Goal: Task Accomplishment & Management: Manage account settings

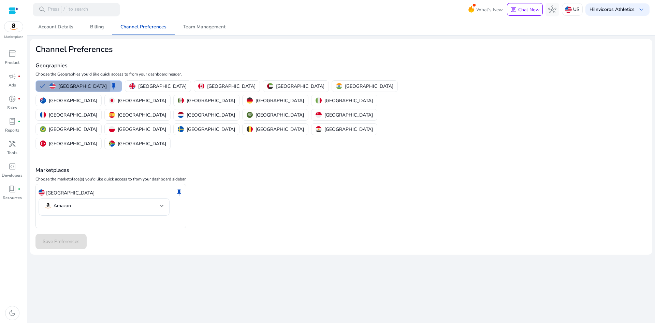
click at [73, 86] on p "United States" at bounding box center [82, 86] width 48 height 7
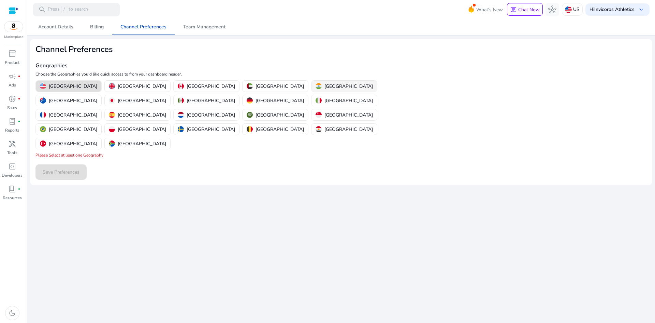
click at [325, 84] on p "India" at bounding box center [349, 86] width 48 height 7
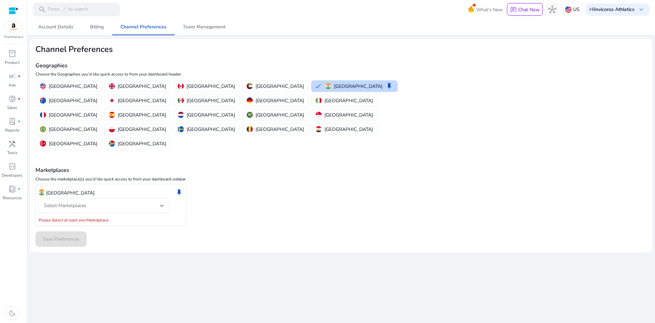
click at [90, 186] on div "India keep Select Marketplaces Please Select at least one Marketplace" at bounding box center [110, 205] width 151 height 42
click at [96, 202] on div "Select Marketplaces" at bounding box center [102, 206] width 116 height 8
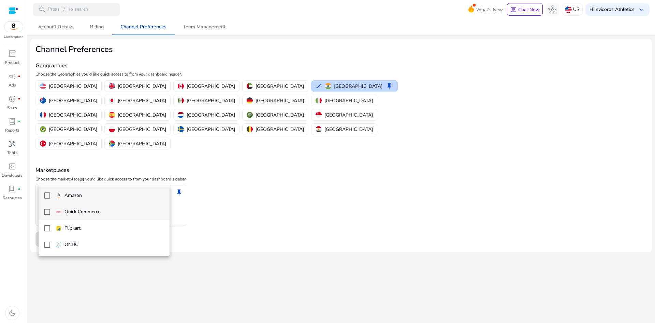
click at [77, 205] on mat-option "Quick Commerce" at bounding box center [104, 211] width 131 height 16
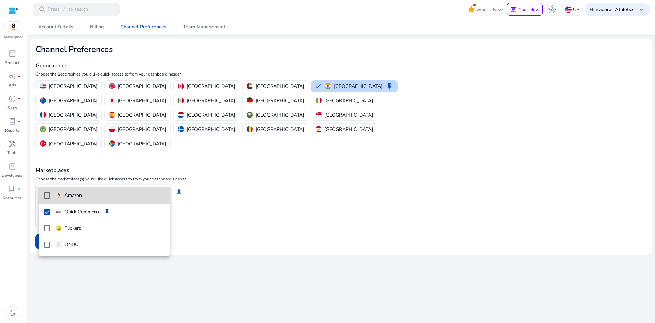
click at [88, 199] on mat-option "Amazon" at bounding box center [104, 195] width 131 height 16
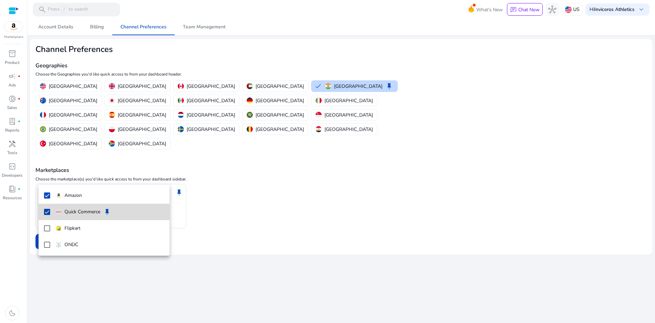
click at [87, 213] on p "Quick Commerce" at bounding box center [83, 212] width 36 height 8
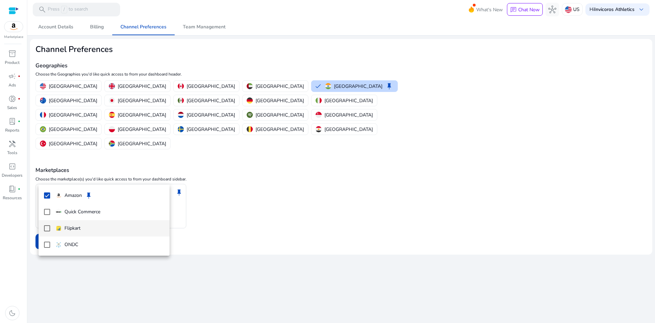
click at [85, 225] on span "Flipkart" at bounding box center [110, 228] width 109 height 8
click at [194, 239] on div at bounding box center [327, 161] width 655 height 323
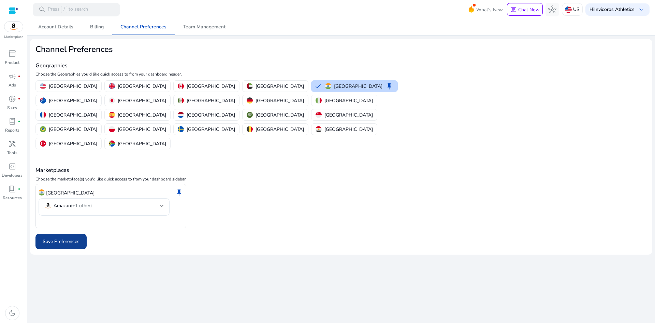
click at [65, 238] on span "Save Preferences" at bounding box center [61, 241] width 37 height 7
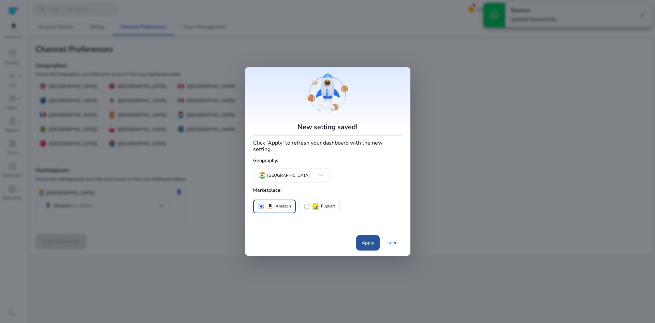
click at [364, 239] on span "Apply" at bounding box center [368, 242] width 13 height 7
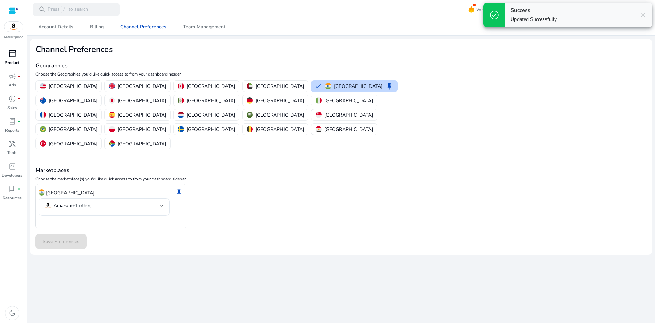
click at [9, 51] on span "inventory_2" at bounding box center [12, 53] width 8 height 8
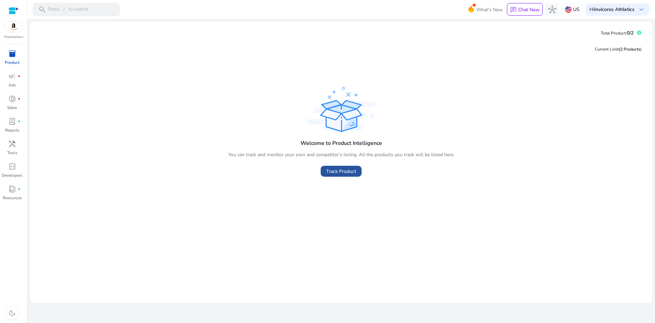
click at [355, 168] on span "Track Product" at bounding box center [341, 171] width 30 height 7
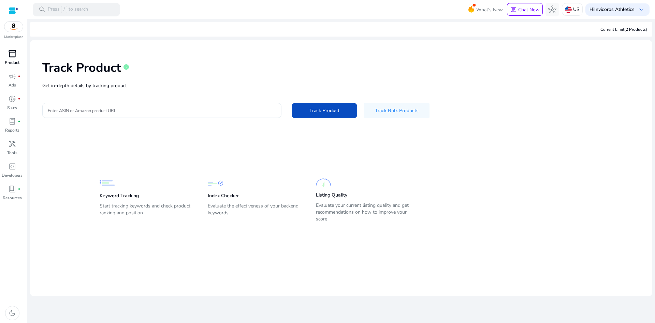
click at [225, 112] on input "Enter ASIN or Amazon product URL" at bounding box center [162, 110] width 228 height 8
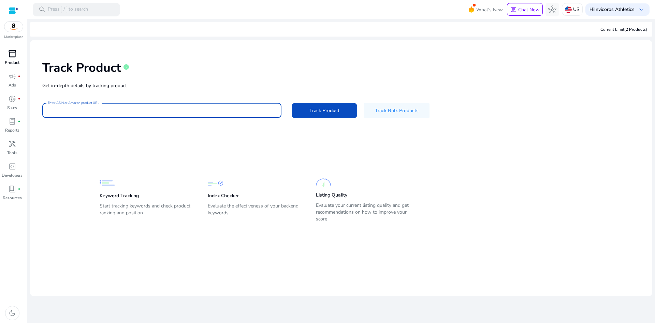
paste input "**********"
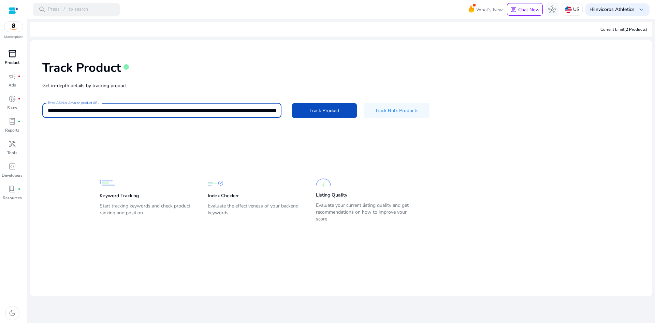
scroll to position [0, 1269]
type input "**********"
click at [314, 110] on span "Track Product" at bounding box center [325, 110] width 30 height 7
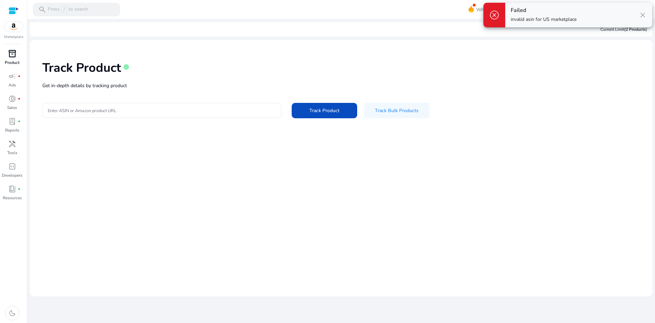
click at [645, 13] on span "close" at bounding box center [643, 15] width 8 height 8
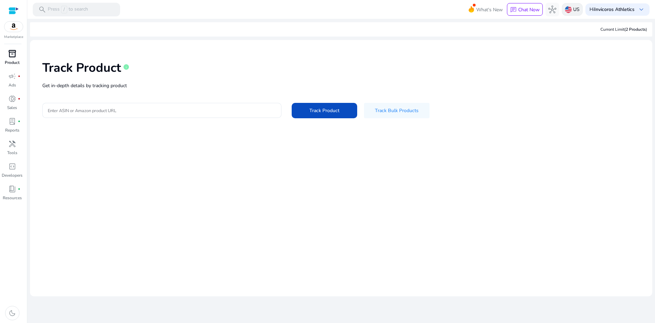
click at [568, 9] on img at bounding box center [568, 9] width 7 height 7
click at [551, 28] on div "India" at bounding box center [571, 24] width 109 height 16
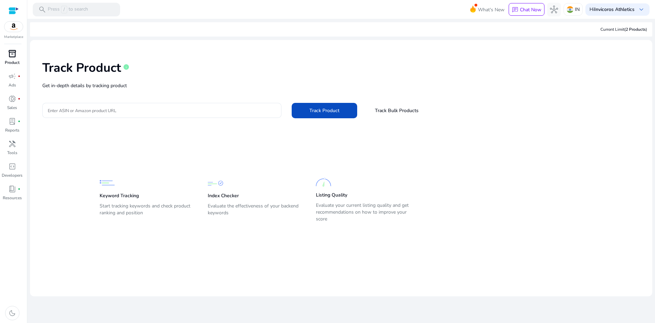
click at [17, 60] on p "Product" at bounding box center [12, 62] width 15 height 6
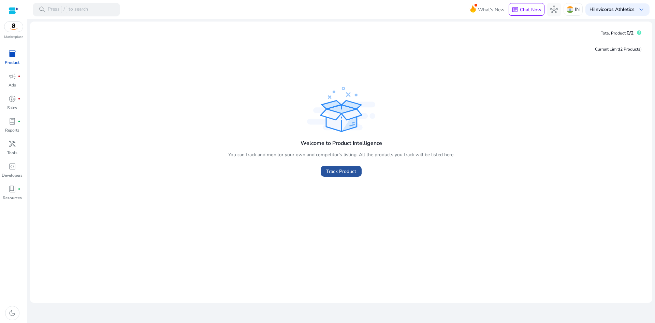
click at [349, 176] on span at bounding box center [341, 171] width 41 height 16
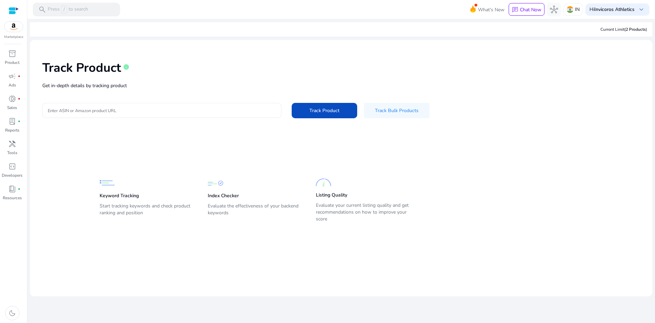
click at [115, 111] on input "Enter ASIN or Amazon product URL" at bounding box center [162, 110] width 228 height 8
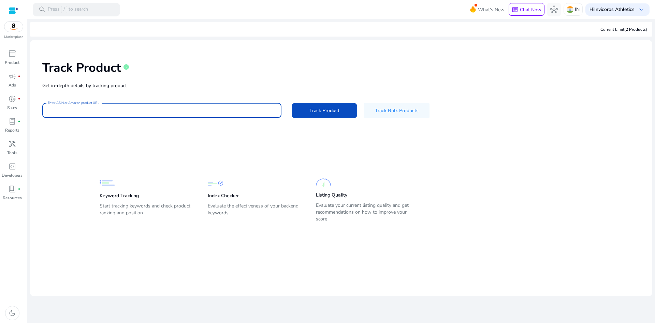
paste input "**********"
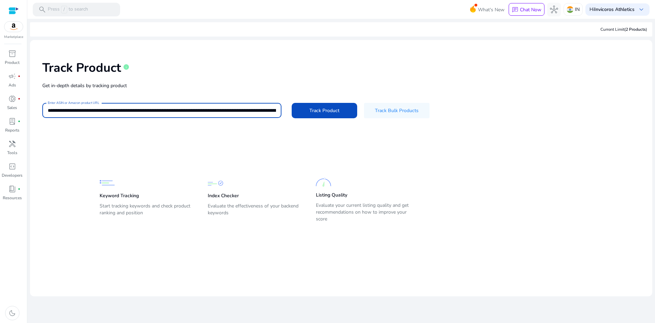
scroll to position [0, 1269]
type input "**********"
click at [323, 107] on span "Track Product" at bounding box center [325, 110] width 30 height 7
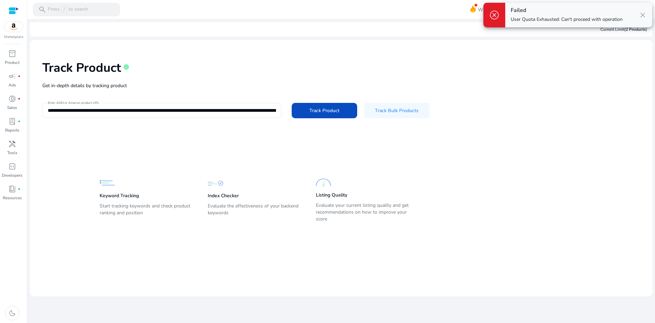
click at [648, 13] on div "Failed User Quota Exhausted: Can't proceed with operation close" at bounding box center [578, 15] width 147 height 25
click at [644, 13] on span "close" at bounding box center [643, 15] width 8 height 8
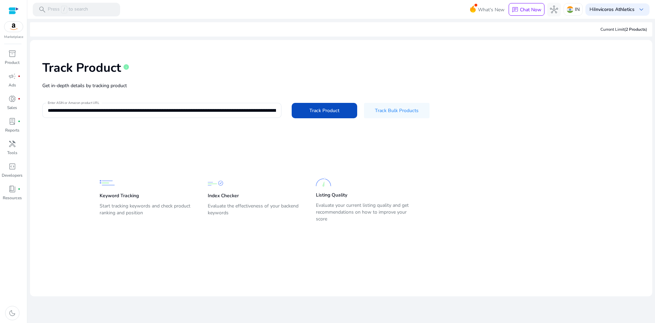
click at [636, 33] on div "Current Limit (2 Products )" at bounding box center [341, 29] width 623 height 14
click at [632, 8] on b "Invicoros Athletics" at bounding box center [615, 9] width 40 height 6
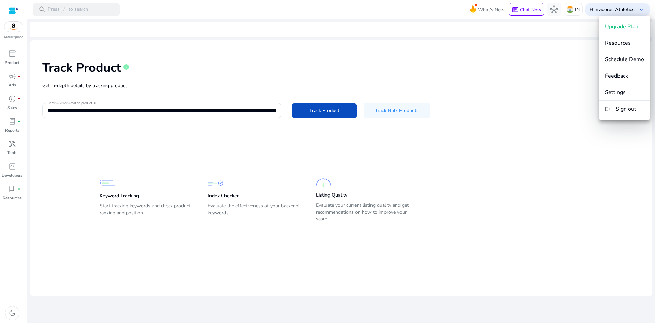
click at [548, 70] on div at bounding box center [327, 161] width 655 height 323
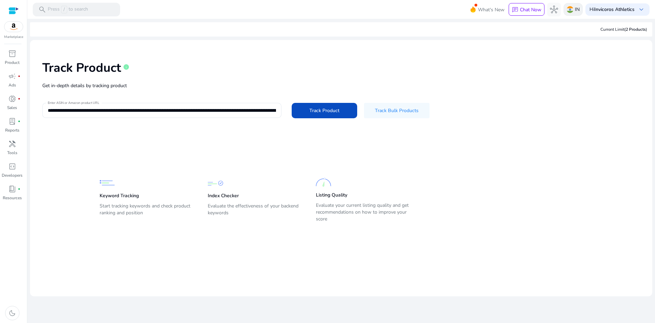
click at [575, 10] on p "IN" at bounding box center [577, 9] width 5 height 12
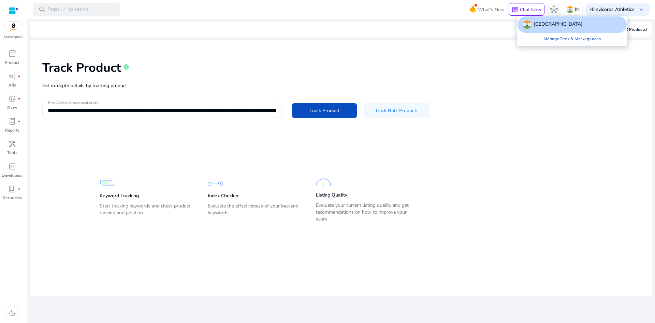
click at [621, 10] on div at bounding box center [327, 161] width 655 height 323
click at [621, 10] on b "Invicoros Athletics" at bounding box center [615, 9] width 40 height 6
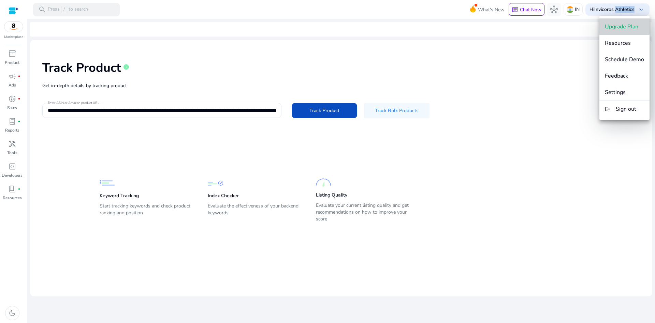
click at [622, 24] on span "Upgrade Plan" at bounding box center [621, 27] width 33 height 8
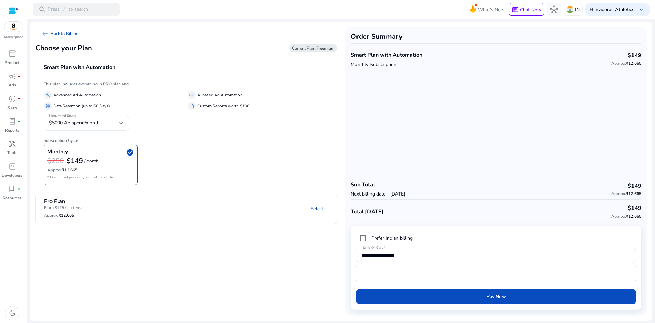
click at [103, 129] on div "$5000 Ad spend/month" at bounding box center [86, 122] width 74 height 15
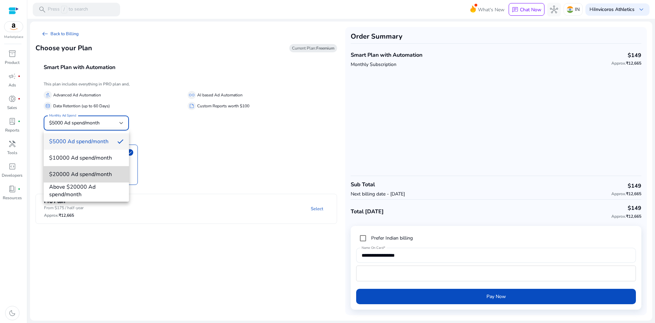
click at [102, 174] on span "$20000 Ad spend/month" at bounding box center [86, 174] width 74 height 8
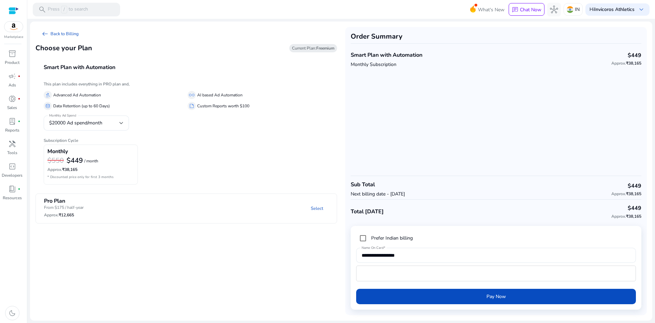
click at [158, 170] on div "Monthly $550 $449 / month Approx. ₹38,165 * Discounted price only for first 3 m…" at bounding box center [186, 164] width 285 height 40
click at [117, 195] on mat-expansion-panel-header "Pro Plan From $175 / half-year Approx. ₹12,665 Select" at bounding box center [194, 208] width 317 height 29
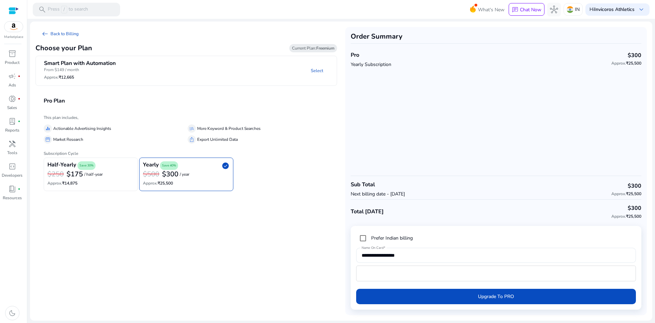
click at [16, 24] on img at bounding box center [13, 27] width 18 height 10
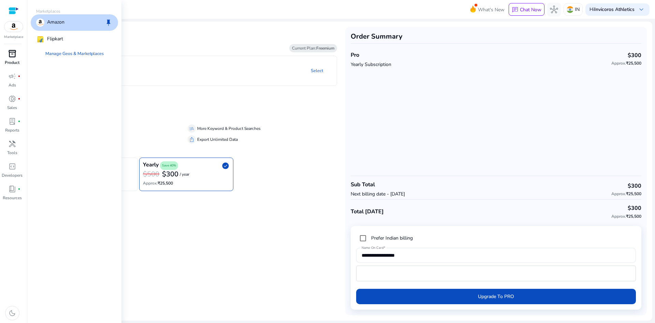
click at [15, 57] on span "inventory_2" at bounding box center [12, 53] width 8 height 8
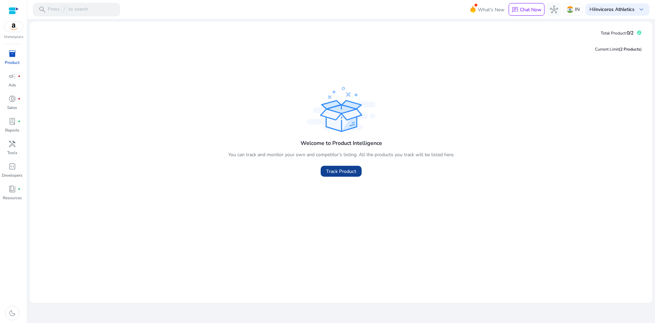
click at [350, 175] on span at bounding box center [341, 171] width 41 height 16
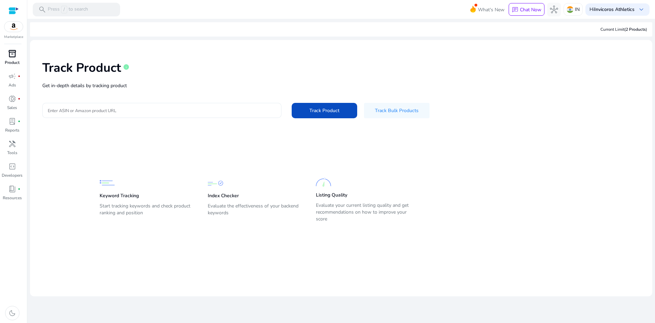
click at [214, 106] on div at bounding box center [162, 110] width 228 height 15
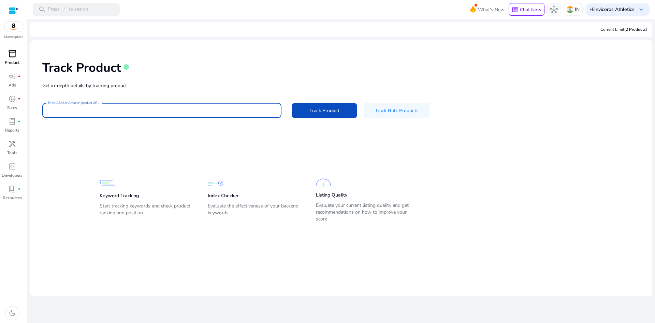
paste input "**********"
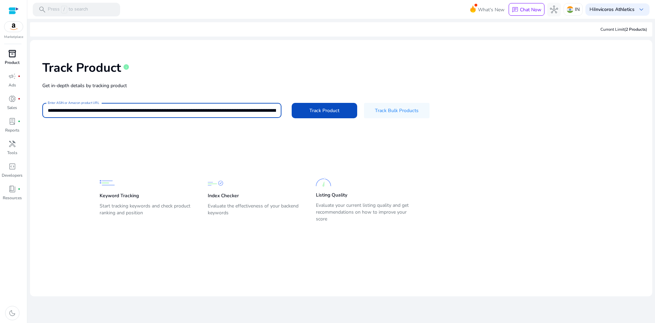
scroll to position [0, 1269]
type input "**********"
click at [331, 108] on span "Track Product" at bounding box center [325, 110] width 30 height 7
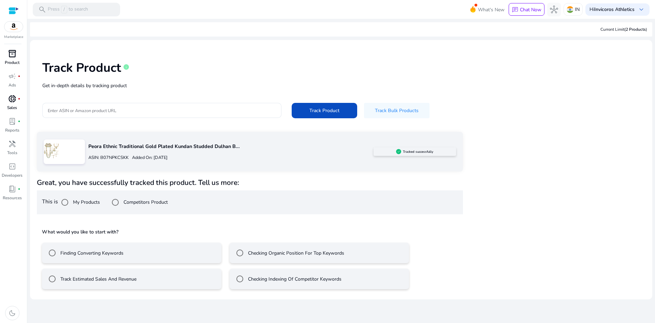
click at [20, 108] on link "donut_small fiber_manual_record Sales" at bounding box center [12, 104] width 24 height 23
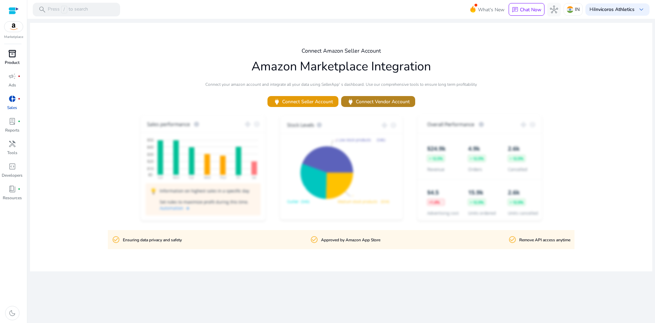
click at [357, 99] on span "power Connect Vendor Account" at bounding box center [378, 102] width 63 height 8
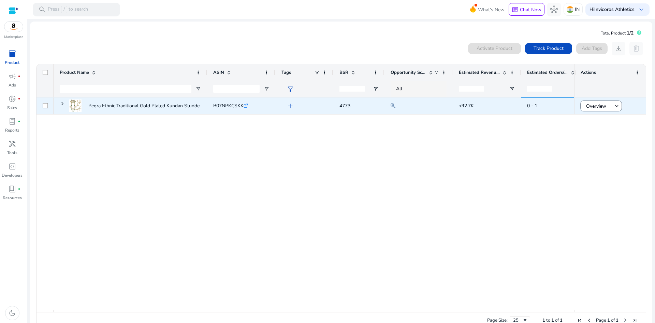
click at [542, 102] on span "0 - 1" at bounding box center [555, 106] width 56 height 14
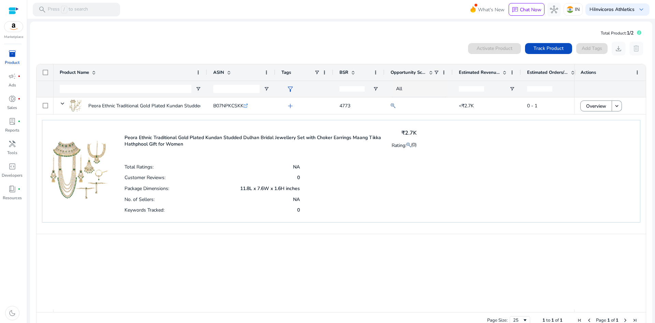
click at [568, 73] on span "Estimated Orders/Day" at bounding box center [547, 72] width 41 height 6
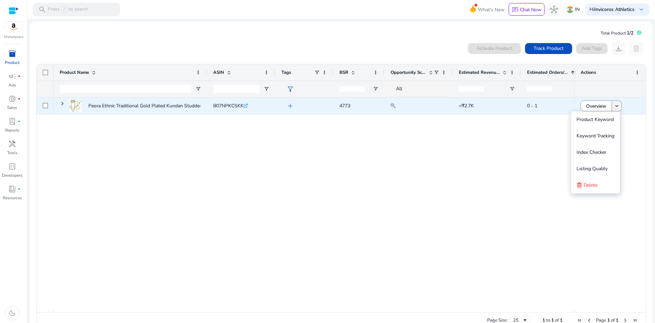
click at [614, 104] on mat-icon "keyboard_arrow_down" at bounding box center [617, 106] width 6 height 6
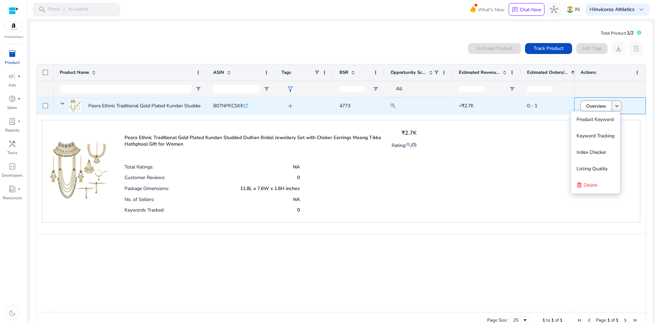
click at [614, 105] on mat-icon "keyboard_arrow_down" at bounding box center [617, 106] width 6 height 6
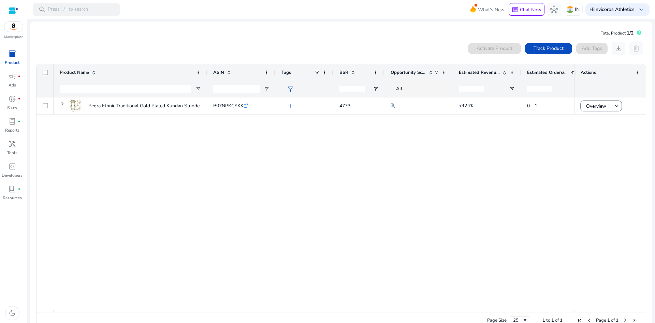
click at [537, 86] on input "number" at bounding box center [539, 88] width 25 height 5
click at [549, 90] on input "**" at bounding box center [539, 88] width 25 height 5
click at [549, 86] on input "**" at bounding box center [539, 88] width 25 height 5
click at [549, 87] on input "*" at bounding box center [539, 88] width 25 height 5
click at [549, 88] on input "*" at bounding box center [539, 88] width 25 height 5
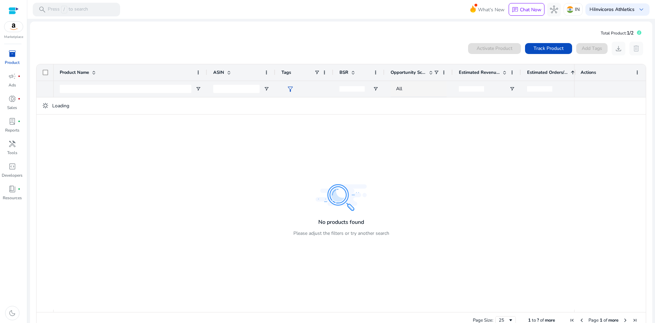
type input "*"
click at [549, 88] on input "*" at bounding box center [539, 88] width 25 height 5
click at [534, 89] on input "*" at bounding box center [539, 88] width 25 height 5
